Goal: Information Seeking & Learning: Learn about a topic

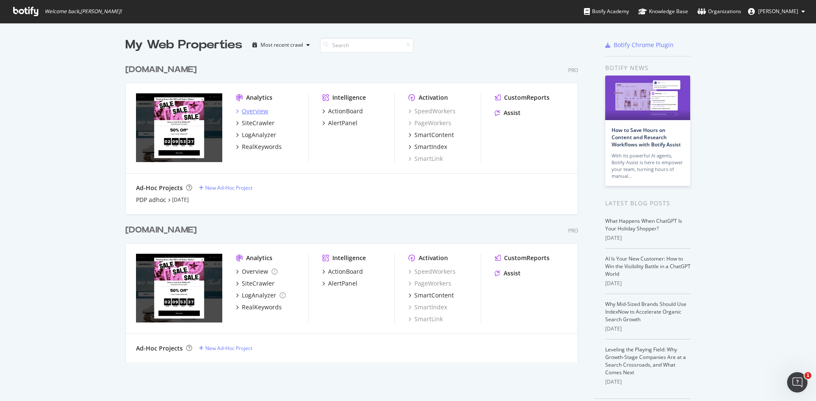
click at [253, 110] on div "Overview" at bounding box center [255, 111] width 26 height 8
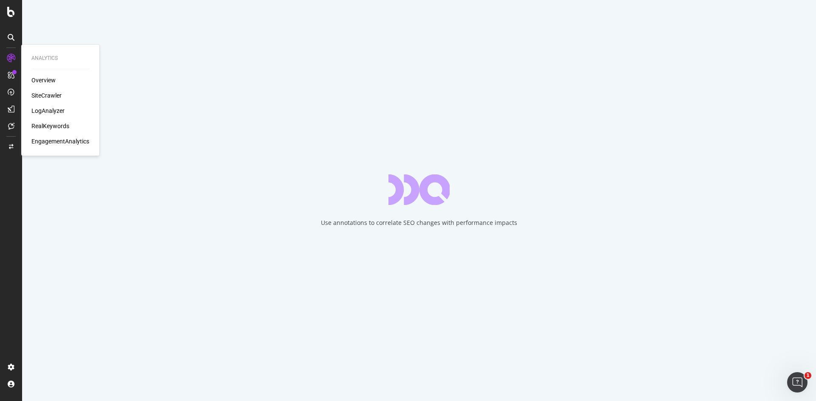
click at [54, 126] on div "RealKeywords" at bounding box center [50, 126] width 38 height 8
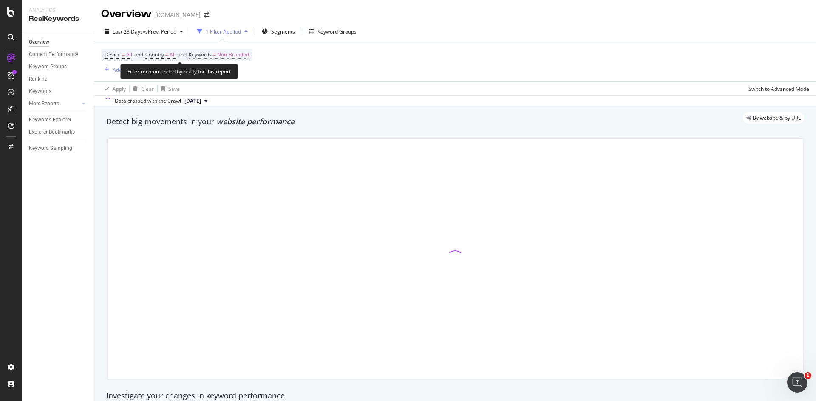
click at [242, 56] on span "Non-Branded" at bounding box center [233, 55] width 32 height 12
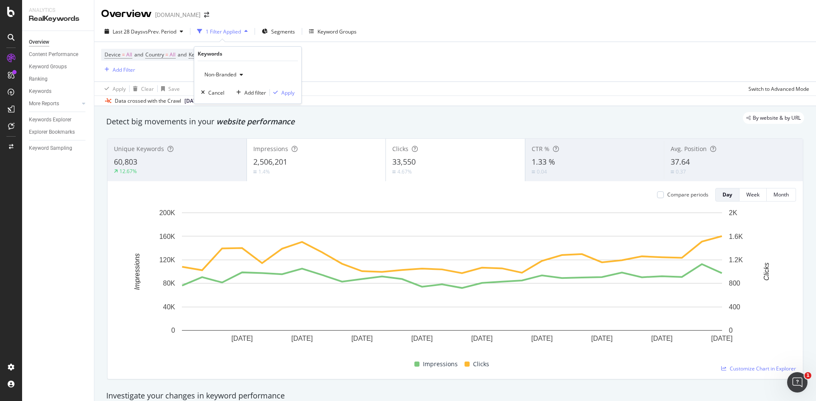
click at [221, 70] on div "Non-Branded" at bounding box center [223, 74] width 45 height 13
click at [223, 141] on span "All" at bounding box center [251, 141] width 87 height 8
click at [286, 93] on div "Apply" at bounding box center [287, 92] width 13 height 7
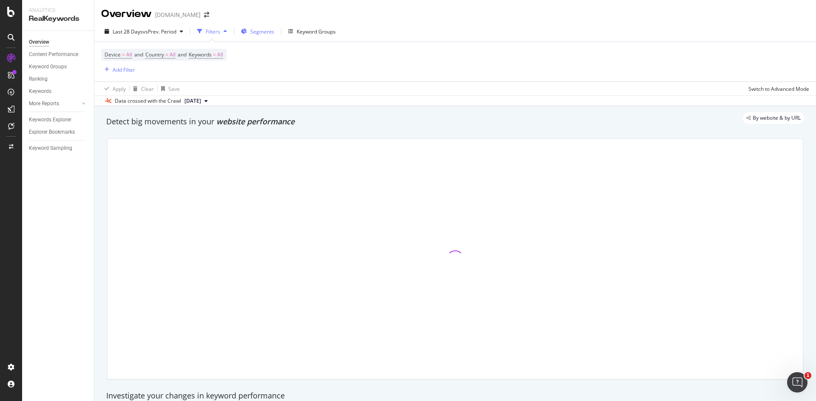
click at [261, 30] on span "Segments" at bounding box center [262, 31] width 24 height 7
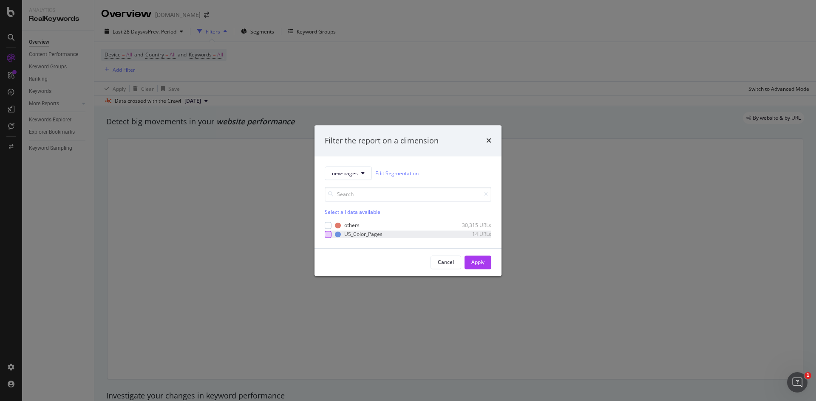
click at [327, 237] on div "modal" at bounding box center [328, 234] width 7 height 7
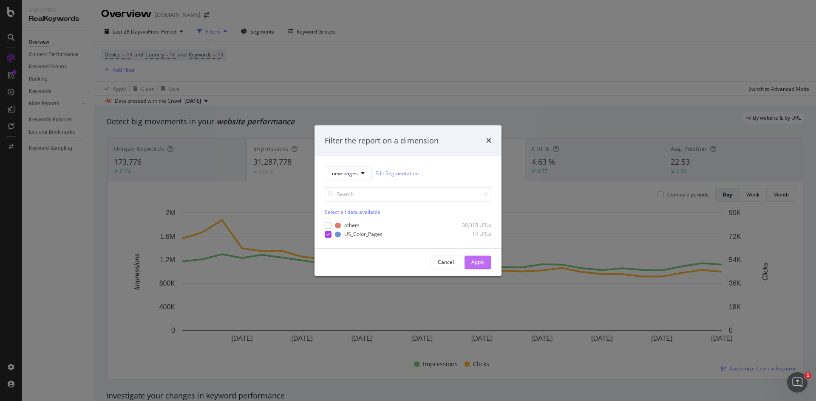
click at [479, 269] on div "Apply" at bounding box center [477, 262] width 13 height 13
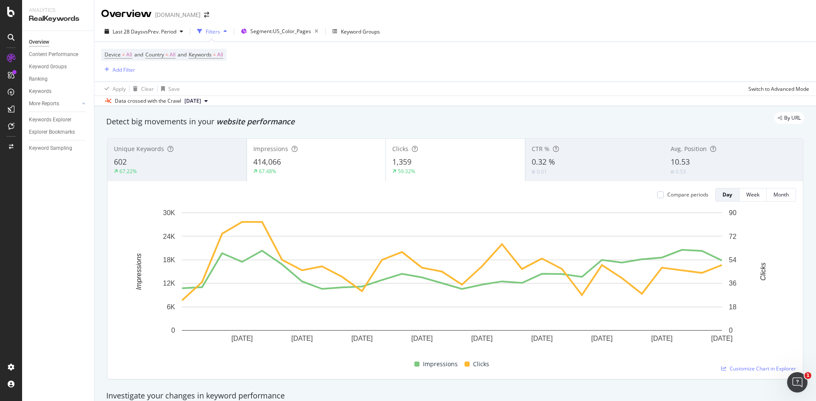
click at [211, 99] on button "[DATE]" at bounding box center [196, 101] width 30 height 10
click at [305, 105] on div "Data crossed with the Crawl [DATE]" at bounding box center [454, 101] width 721 height 10
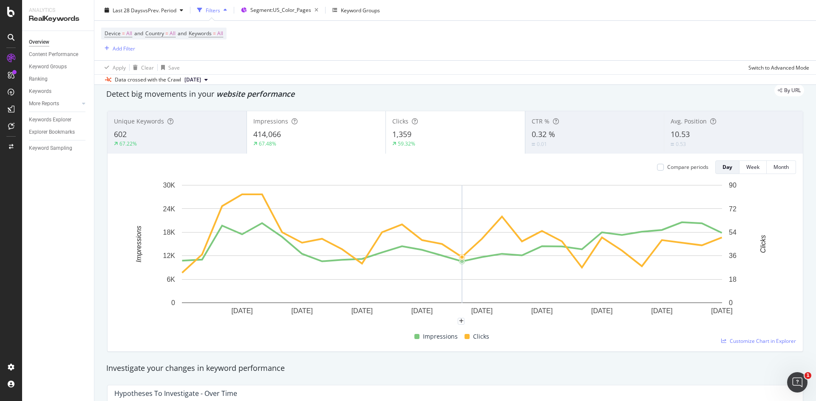
scroll to position [85, 0]
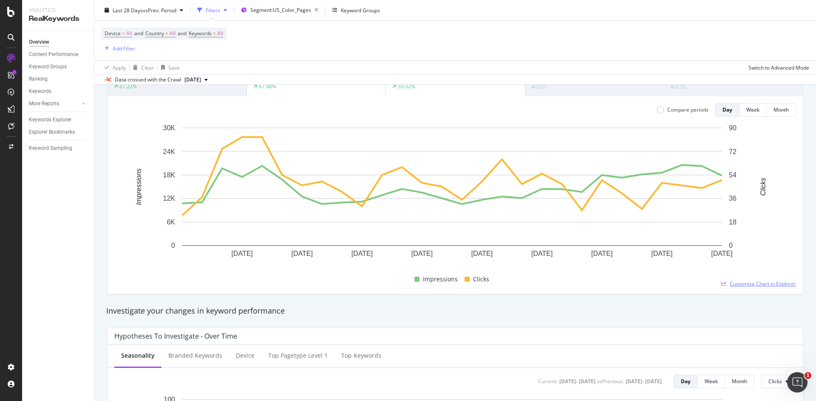
click at [756, 283] on span "Customize Chart in Explorer" at bounding box center [762, 283] width 66 height 7
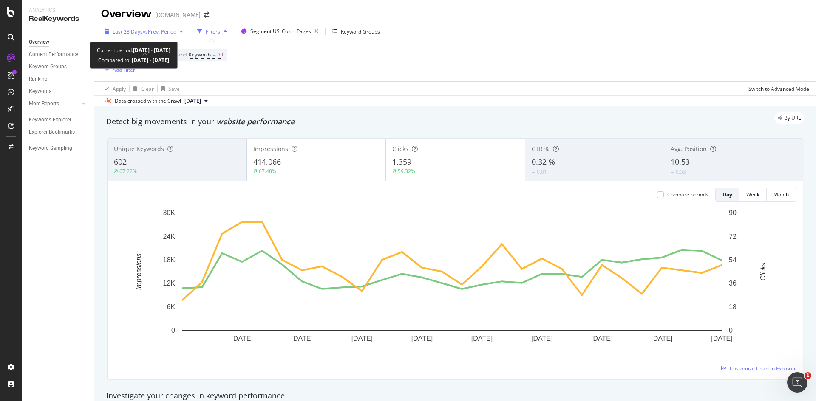
click at [148, 31] on span "vs Prev. Period" at bounding box center [160, 31] width 34 height 7
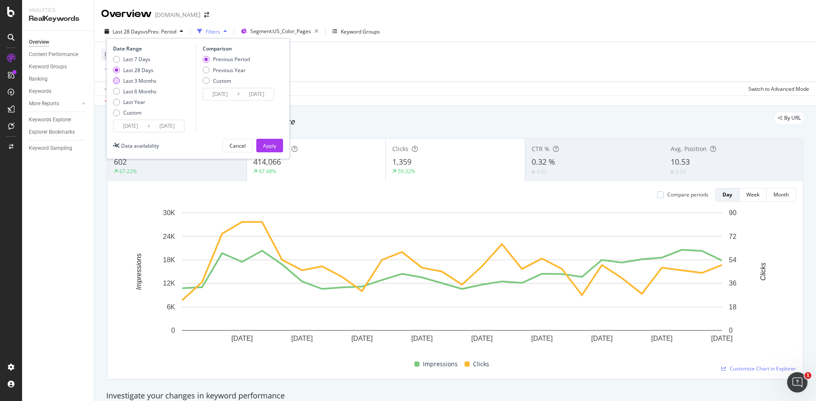
click at [116, 79] on div "Last 3 Months" at bounding box center [116, 80] width 7 height 7
type input "[DATE]"
click at [265, 142] on div "Apply" at bounding box center [269, 145] width 13 height 7
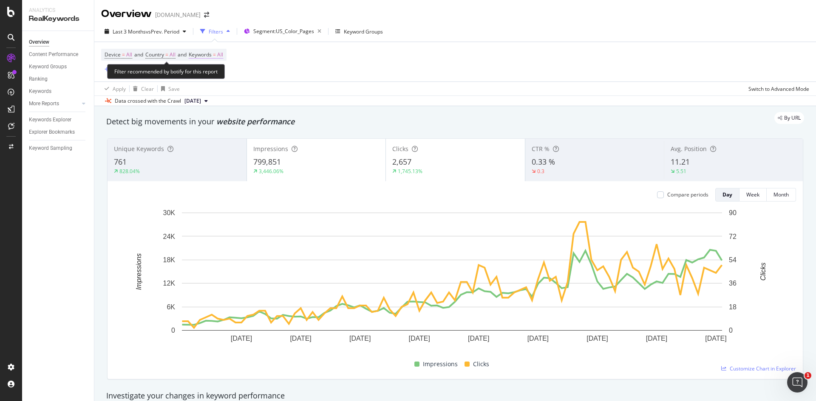
click at [202, 56] on span "Keywords" at bounding box center [200, 54] width 23 height 7
click at [212, 76] on div "button" at bounding box center [215, 74] width 10 height 5
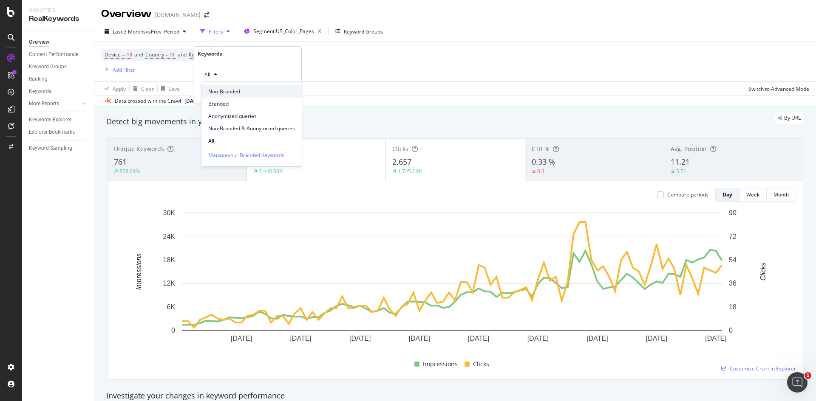
click at [220, 92] on span "Non-Branded" at bounding box center [251, 92] width 87 height 8
click at [281, 96] on div "Apply" at bounding box center [287, 92] width 13 height 7
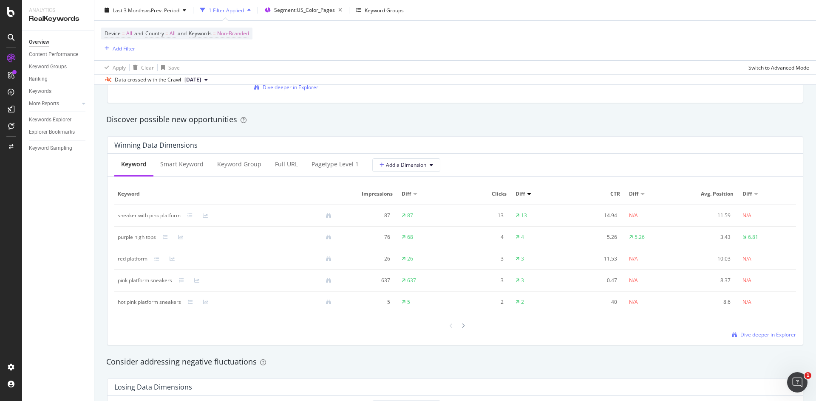
scroll to position [722, 0]
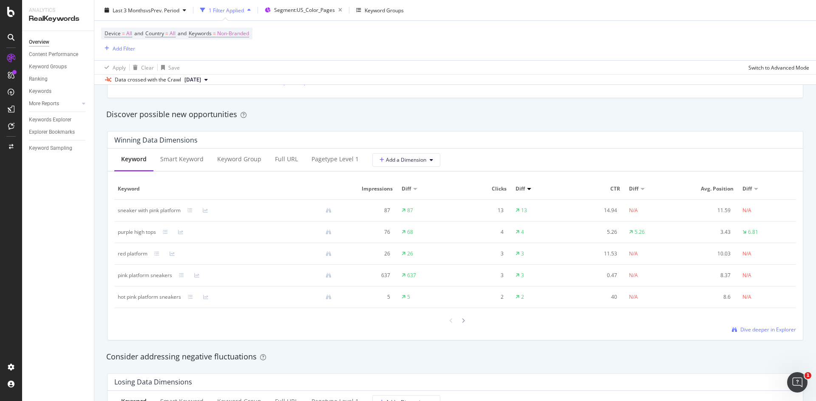
click at [375, 191] on span "Impressions" at bounding box center [369, 189] width 48 height 8
click at [373, 183] on th "Impressions" at bounding box center [370, 189] width 57 height 22
click at [461, 321] on icon at bounding box center [462, 321] width 3 height 5
click at [450, 321] on div at bounding box center [451, 320] width 8 height 11
click at [462, 322] on div at bounding box center [463, 320] width 8 height 11
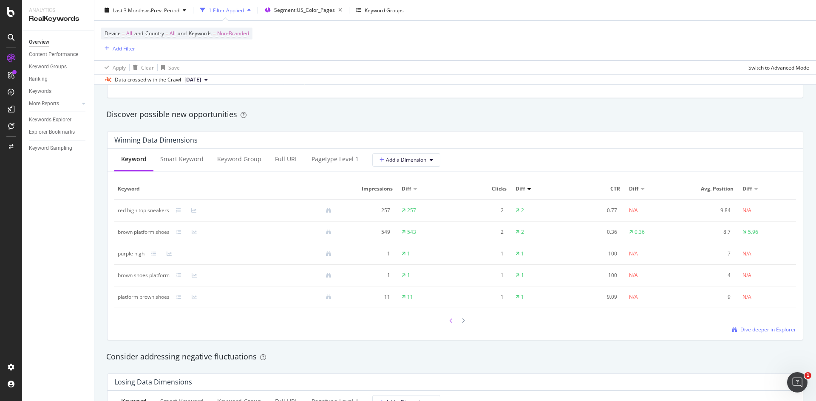
click at [452, 322] on div at bounding box center [451, 320] width 8 height 11
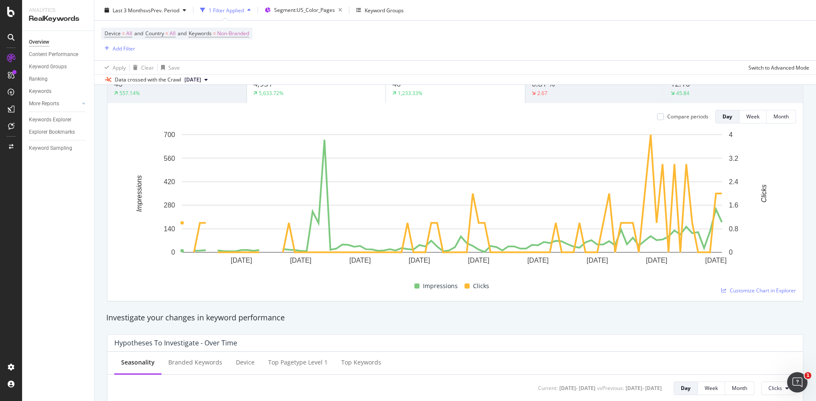
scroll to position [0, 0]
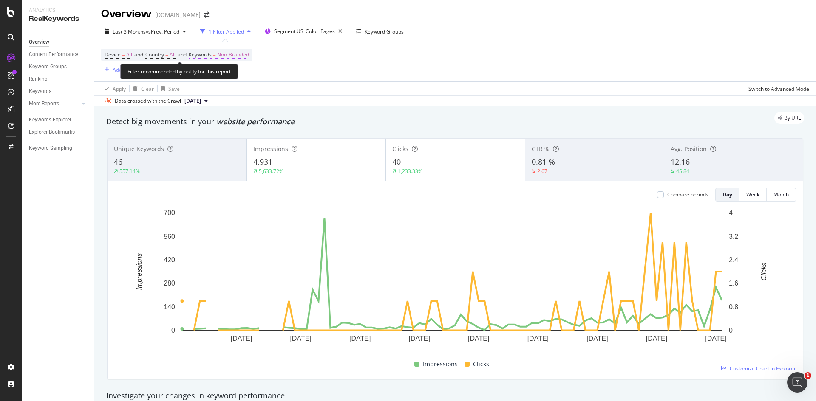
click at [202, 52] on span "Keywords" at bounding box center [200, 54] width 23 height 7
click at [218, 77] on span "Non-Branded" at bounding box center [218, 74] width 35 height 7
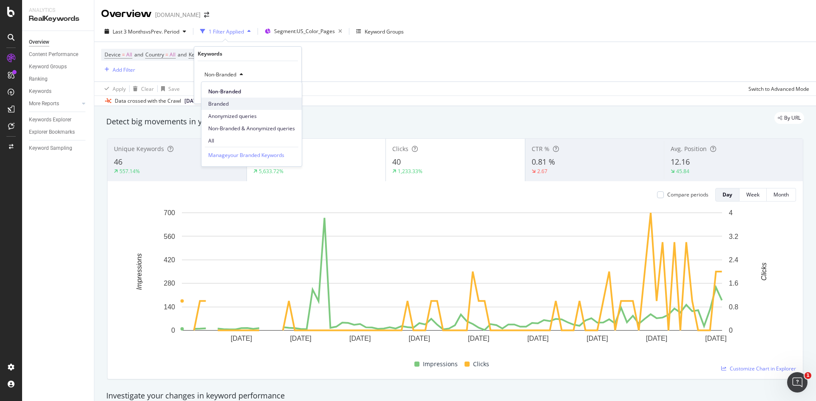
click at [224, 102] on span "Branded" at bounding box center [251, 104] width 87 height 8
click at [286, 94] on div "Apply" at bounding box center [287, 92] width 13 height 7
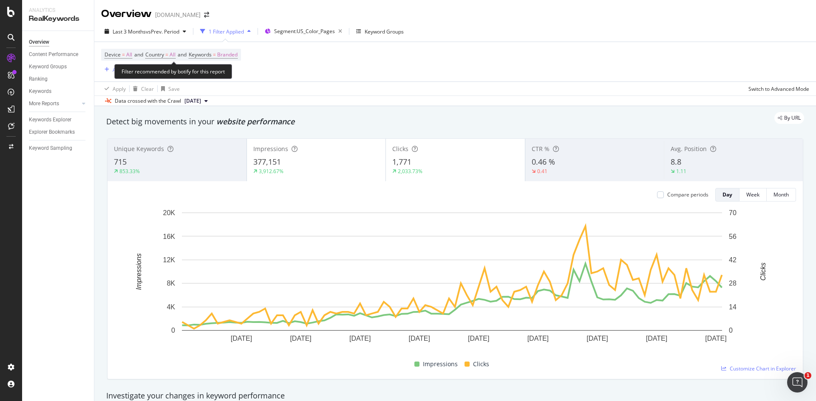
click at [210, 61] on div "Device = All and Country = All and Keywords = Branded Add Filter" at bounding box center [171, 62] width 140 height 26
click at [212, 54] on span "Keywords" at bounding box center [200, 54] width 23 height 7
click at [221, 79] on div "Branded" at bounding box center [218, 74] width 34 height 13
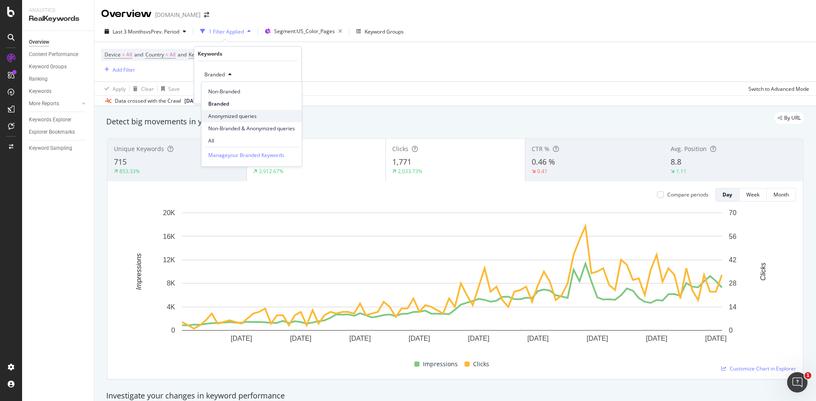
click at [219, 113] on span "Anonymized queries" at bounding box center [251, 117] width 87 height 8
click at [292, 91] on div "Apply" at bounding box center [287, 92] width 13 height 7
